Goal: Information Seeking & Learning: Learn about a topic

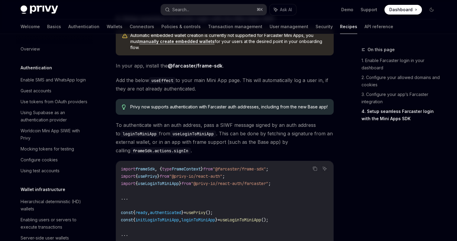
scroll to position [375, 0]
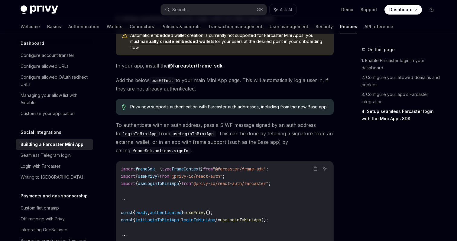
click at [164, 138] on span "To authenticate with an auth address, pass a SIWF message signed by an auth add…" at bounding box center [225, 138] width 218 height 34
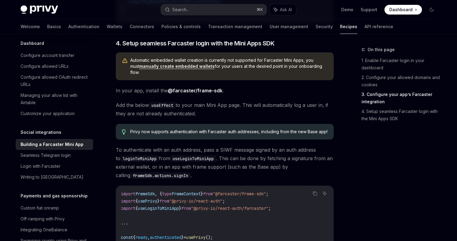
scroll to position [613, 0]
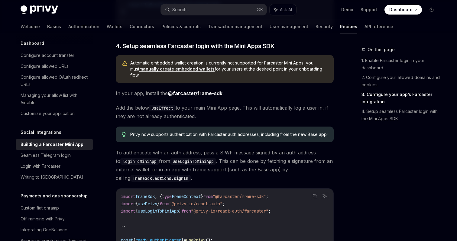
click at [185, 72] on link "manually create embedded wallets" at bounding box center [176, 68] width 75 height 5
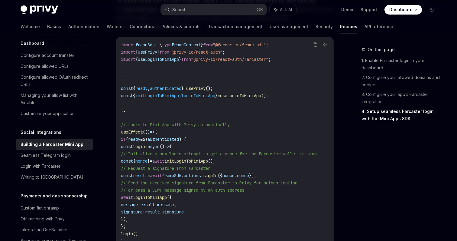
scroll to position [758, 0]
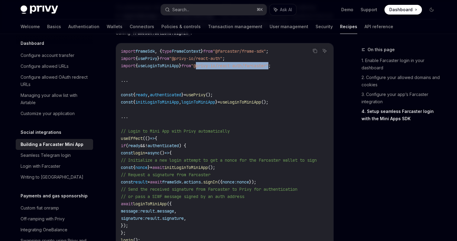
drag, startPoint x: 210, startPoint y: 83, endPoint x: 286, endPoint y: 81, distance: 75.9
click at [269, 68] on span ""@privy-io/react-auth/farcaster"" at bounding box center [229, 65] width 77 height 5
copy span "@privy-io/react-auth/[GEOGRAPHIC_DATA]"
click at [172, 68] on span "useLoginToMiniApp" at bounding box center [158, 65] width 41 height 5
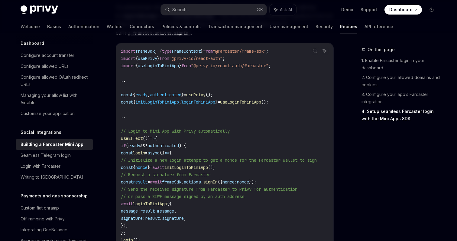
copy span "useLoginToMiniApp"
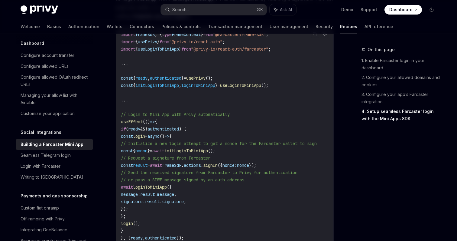
scroll to position [775, 0]
click at [266, 113] on code "import frameSdk , { type FrameContext } from "@farcaster/frame-sdk" ; import { …" at bounding box center [226, 136] width 211 height 211
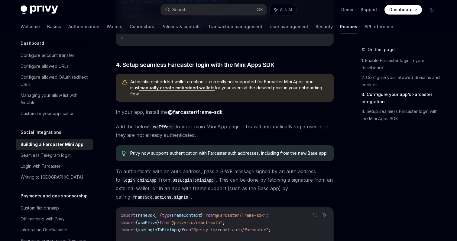
scroll to position [595, 0]
click at [171, 90] on link "manually create embedded wallets" at bounding box center [176, 87] width 75 height 5
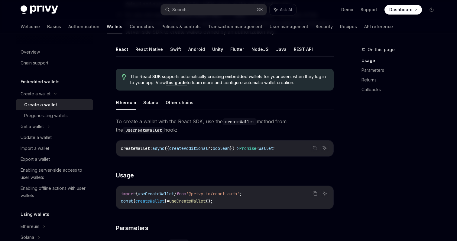
scroll to position [129, 0]
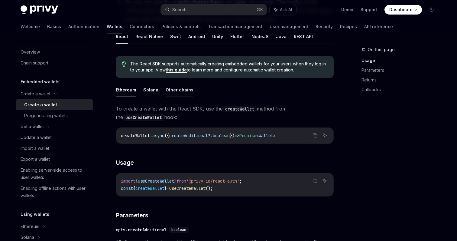
click at [172, 93] on button "Other chains" at bounding box center [180, 90] width 28 height 14
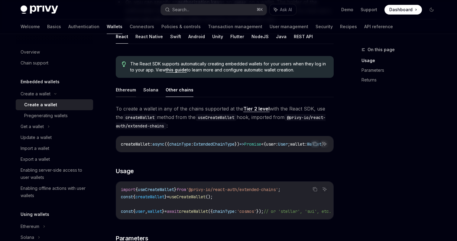
click at [130, 89] on button "Ethereum" at bounding box center [126, 90] width 20 height 14
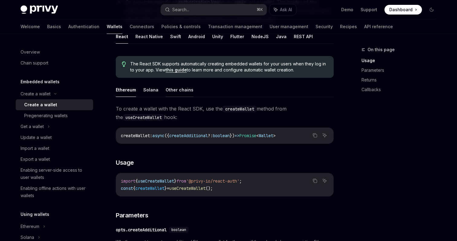
click at [185, 91] on button "Other chains" at bounding box center [180, 90] width 28 height 14
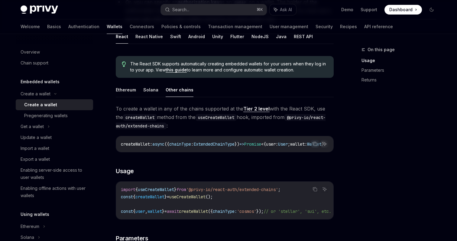
scroll to position [0, 41]
click at [126, 93] on button "Ethereum" at bounding box center [126, 90] width 20 height 14
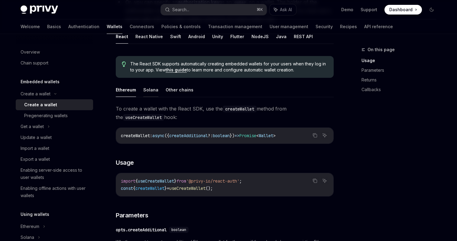
click at [154, 93] on button "Solana" at bounding box center [150, 90] width 15 height 14
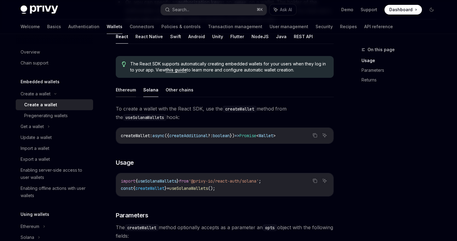
click at [127, 93] on button "Ethereum" at bounding box center [126, 90] width 20 height 14
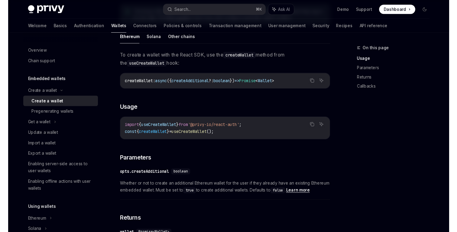
scroll to position [199, 0]
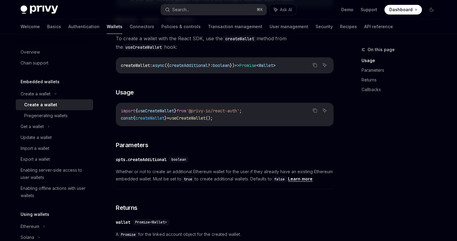
type textarea "*"
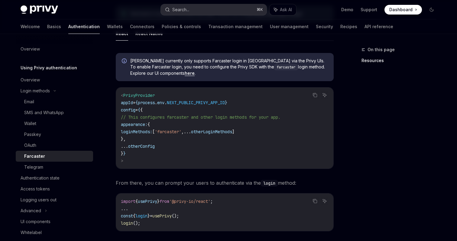
click at [179, 12] on div "Search..." at bounding box center [180, 9] width 17 height 7
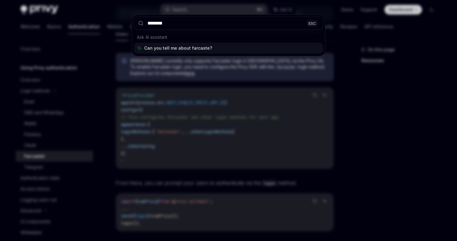
type input "*********"
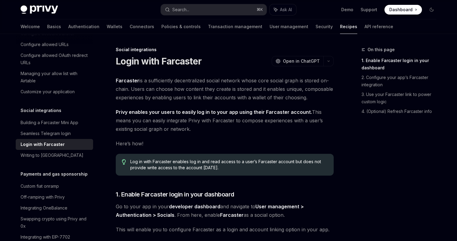
type textarea "*"
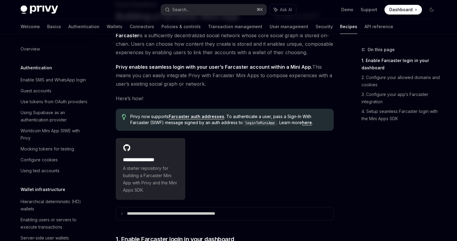
scroll to position [375, 0]
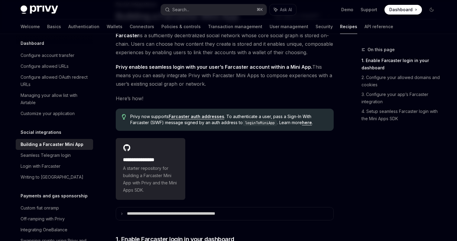
click at [312, 124] on link "here" at bounding box center [307, 122] width 10 height 5
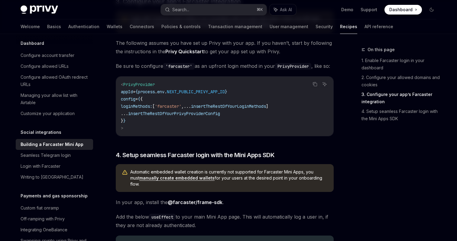
scroll to position [503, 0]
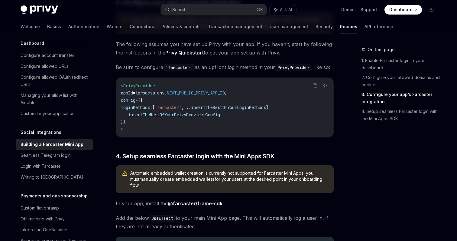
drag, startPoint x: 322, startPoint y: 196, endPoint x: 128, endPoint y: 190, distance: 193.4
click at [128, 190] on div "Automatic embedded wallet creation is currently not supported for Farcaster Min…" at bounding box center [225, 179] width 218 height 28
copy div "Automatic embedded wallet creation is currently not supported for Farcaster Min…"
type textarea "*"
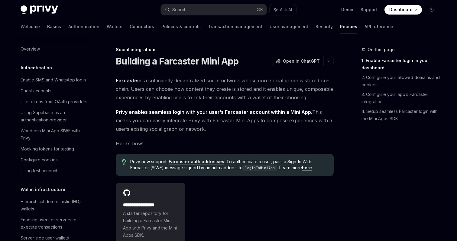
scroll to position [375, 0]
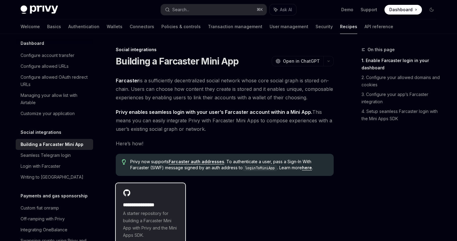
click at [166, 202] on h2 "**********" at bounding box center [150, 204] width 55 height 7
